Goal: Information Seeking & Learning: Learn about a topic

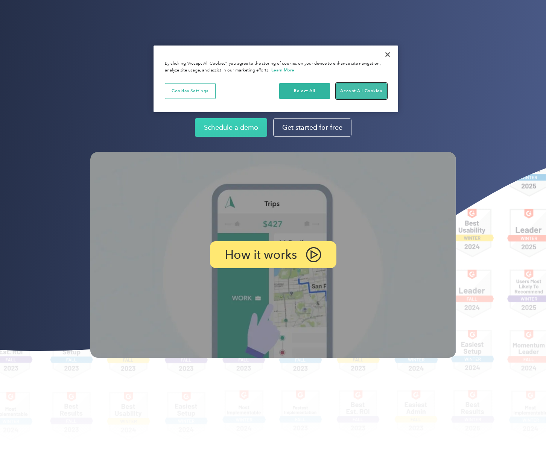
click at [362, 94] on button "Accept All Cookies" at bounding box center [361, 91] width 51 height 16
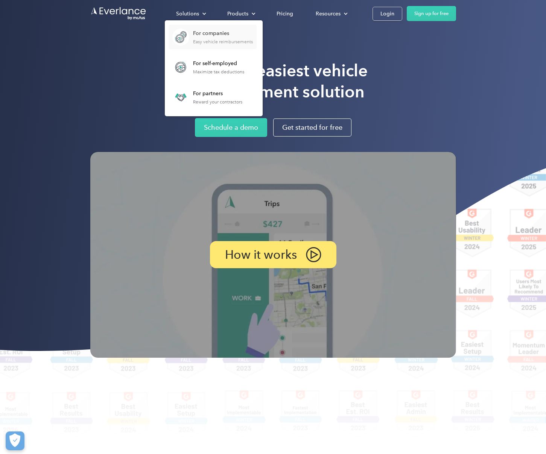
click at [205, 33] on div "For companies" at bounding box center [223, 34] width 60 height 8
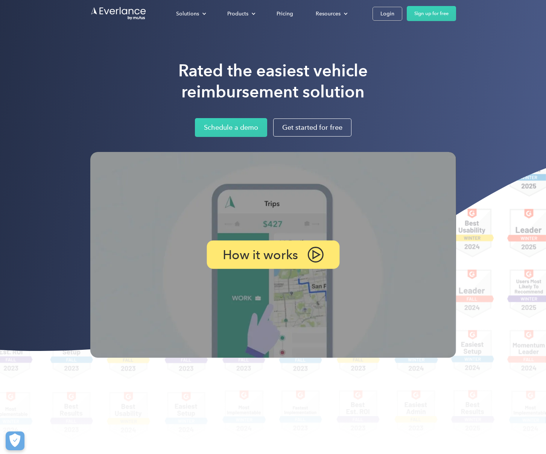
click at [311, 259] on img at bounding box center [315, 255] width 16 height 16
